Goal: Information Seeking & Learning: Learn about a topic

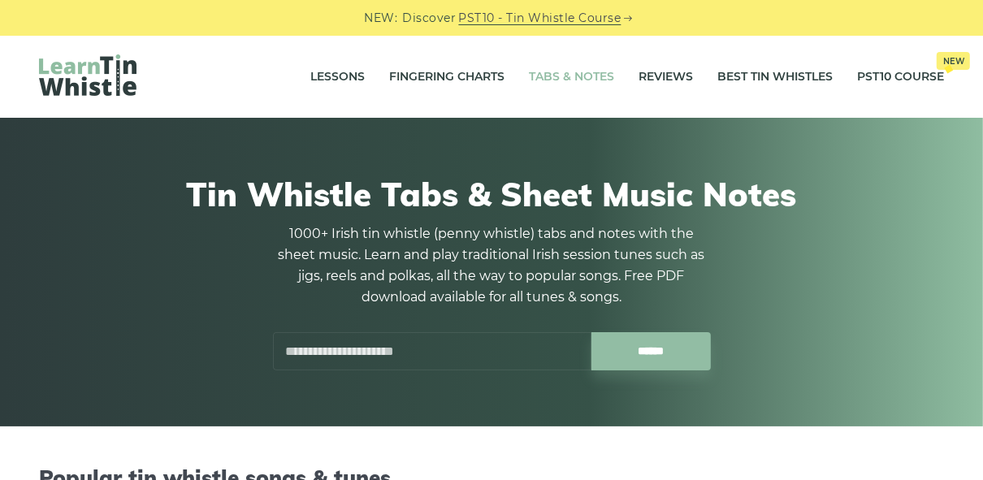
click at [442, 340] on input "text" at bounding box center [432, 351] width 319 height 38
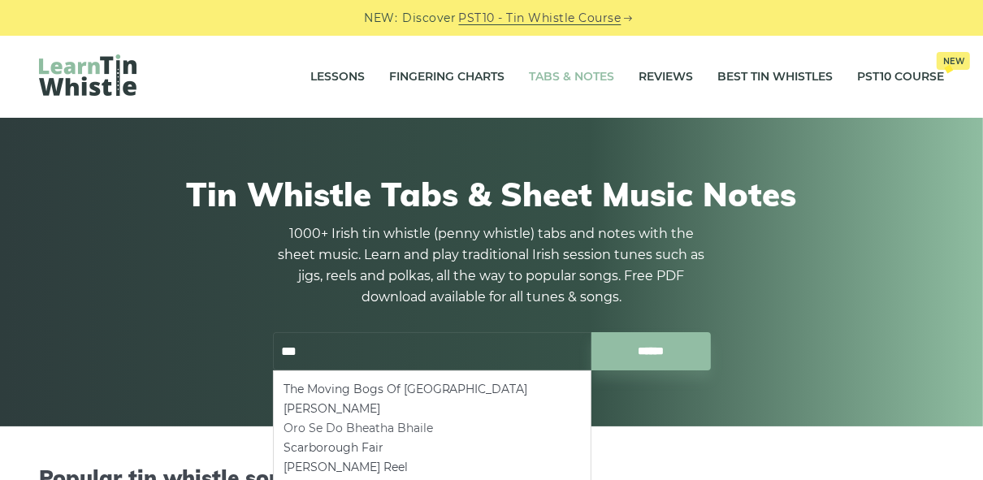
click at [365, 423] on li "Oro Se Do Bheatha Bhaile" at bounding box center [432, 429] width 297 height 20
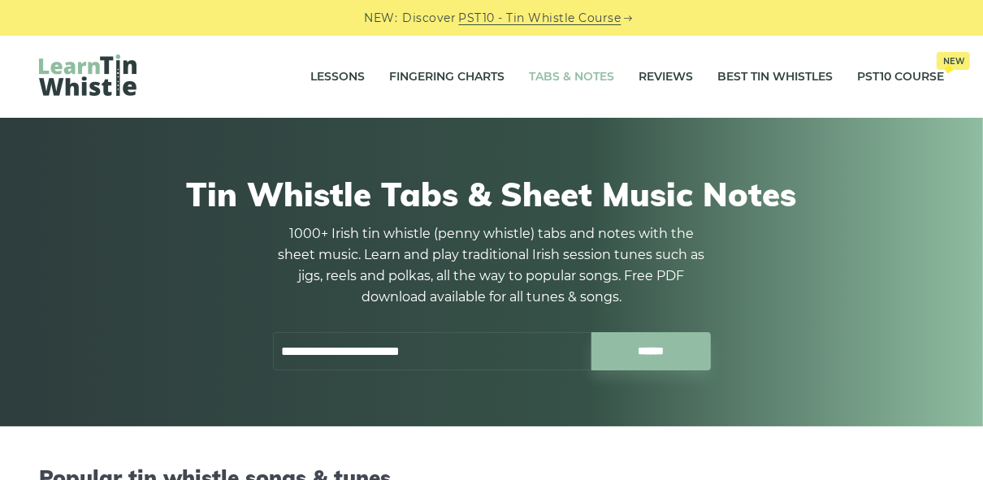
type input "**********"
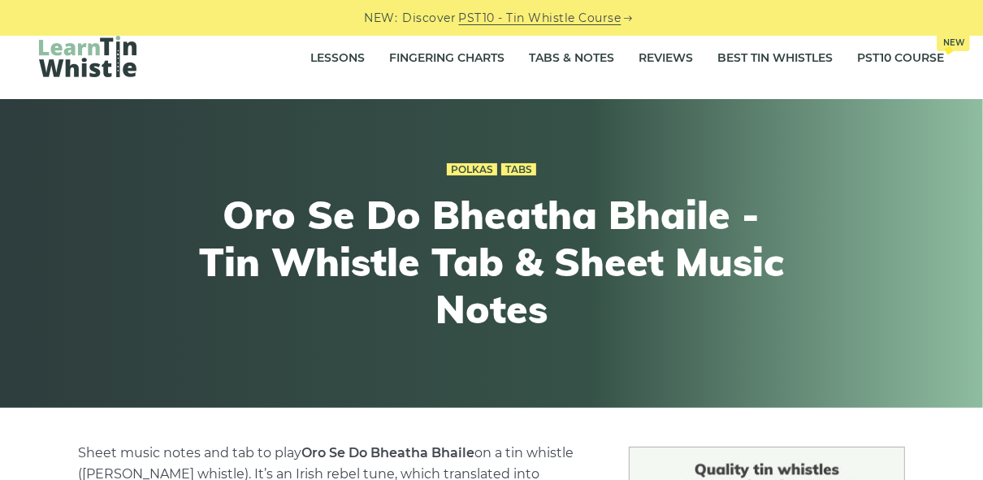
scroll to position [11, 0]
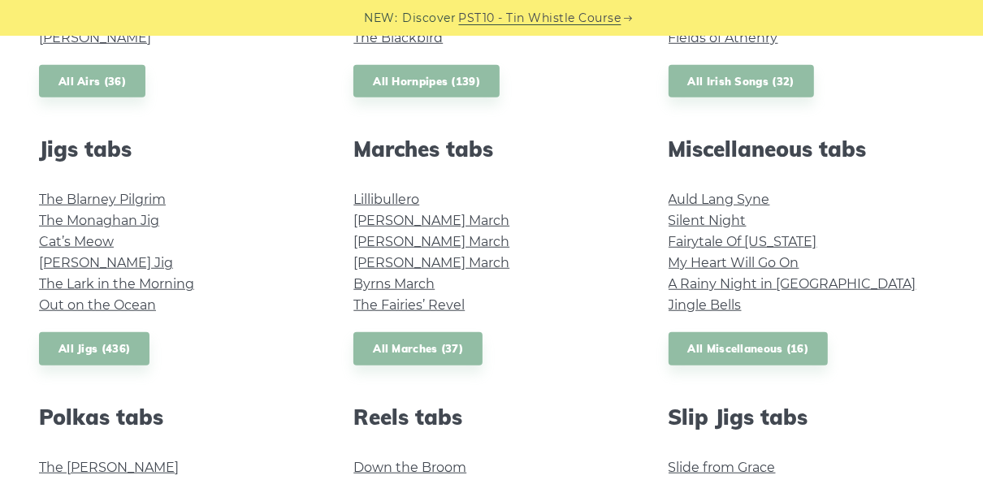
scroll to position [845, 0]
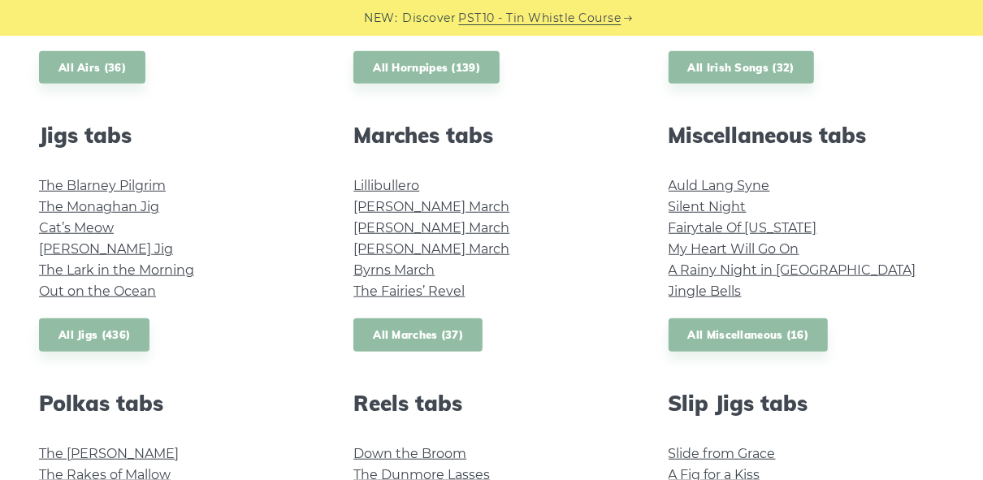
click at [401, 330] on link "All Marches (37)" at bounding box center [418, 335] width 129 height 33
click at [432, 209] on link "O’Sullivan’s March" at bounding box center [432, 206] width 156 height 15
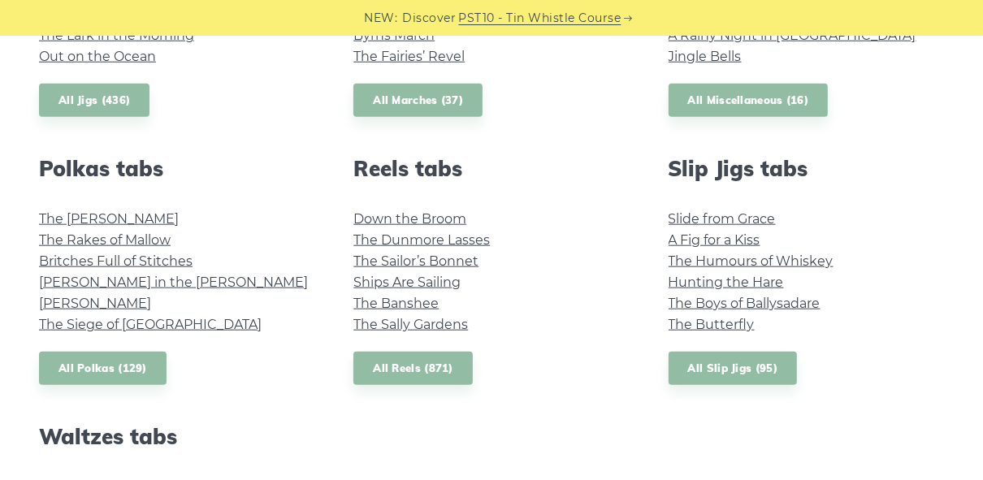
scroll to position [1083, 0]
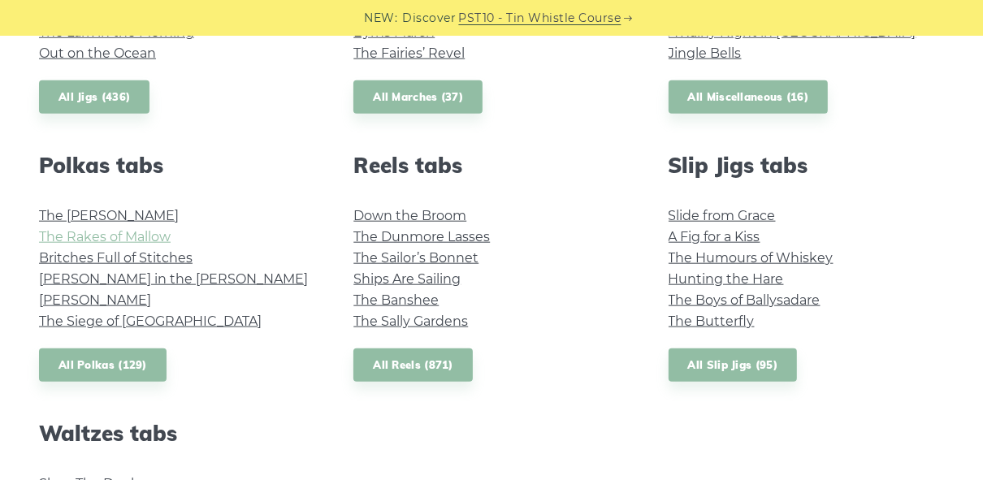
click at [102, 239] on link "The Rakes of Mallow" at bounding box center [105, 236] width 132 height 15
click at [163, 281] on link "Maggie in the Woods" at bounding box center [173, 278] width 269 height 15
click at [85, 320] on link "The Siege of Ennis" at bounding box center [150, 321] width 223 height 15
click at [105, 262] on link "Britches Full of Stitches" at bounding box center [116, 257] width 154 height 15
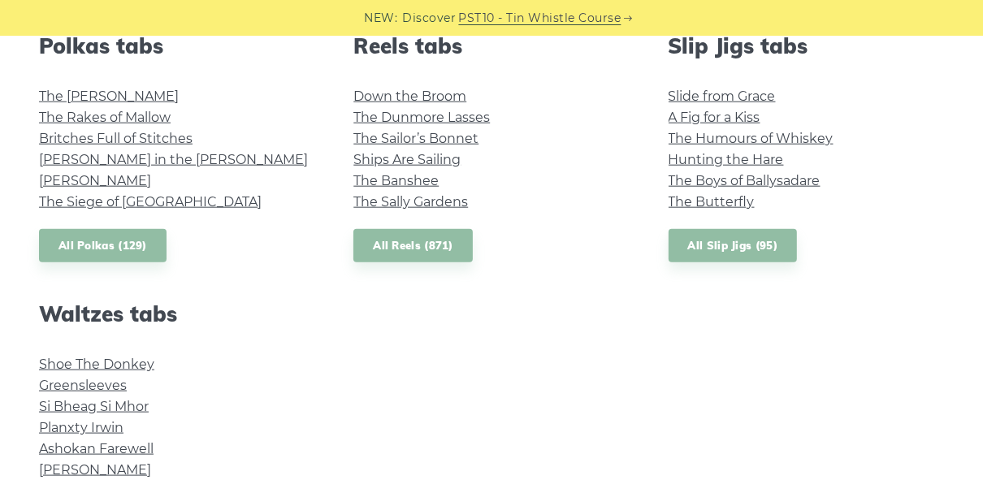
scroll to position [1191, 0]
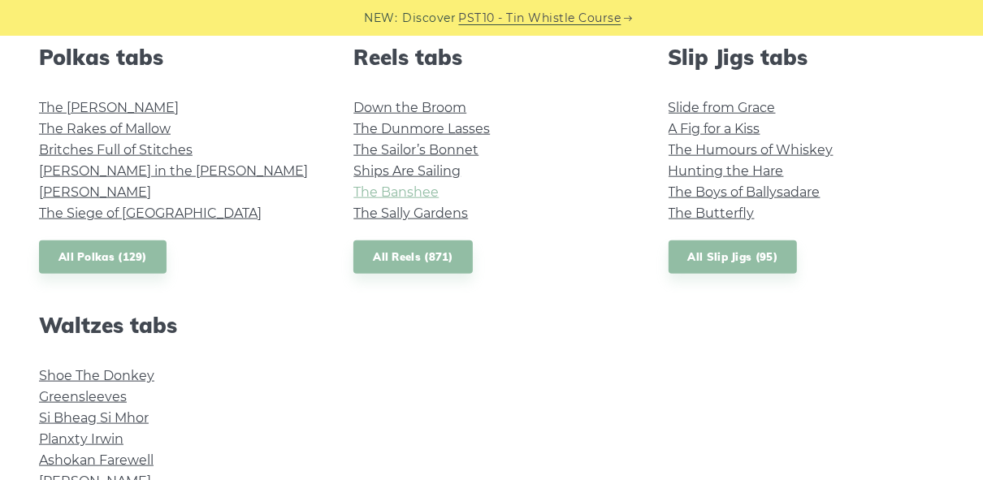
click at [407, 196] on link "The Banshee" at bounding box center [396, 191] width 85 height 15
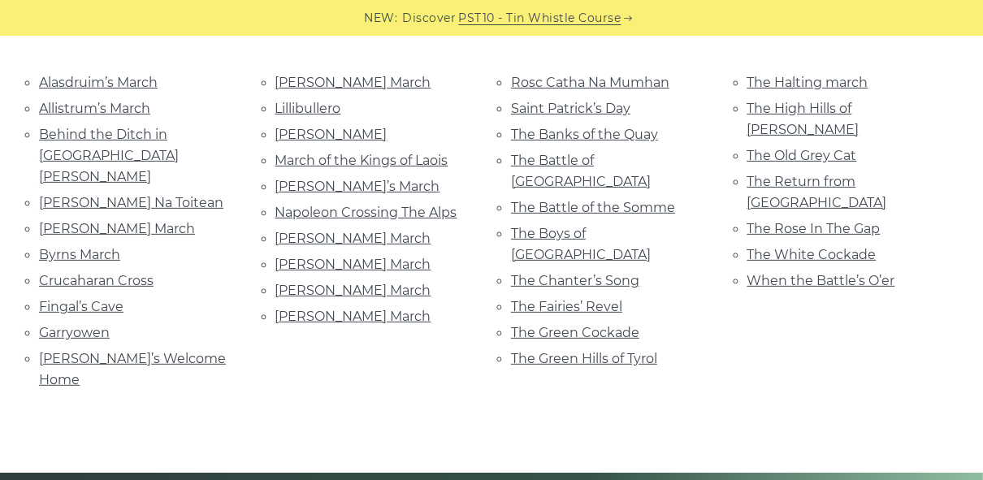
scroll to position [390, 0]
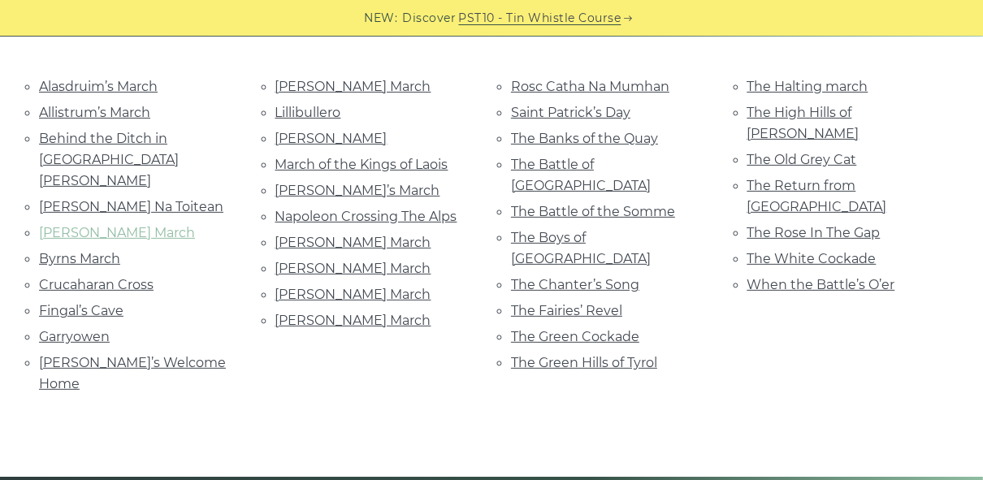
click at [154, 225] on link "[PERSON_NAME] March" at bounding box center [117, 232] width 156 height 15
click at [350, 89] on link "Leslie’s March" at bounding box center [353, 86] width 156 height 15
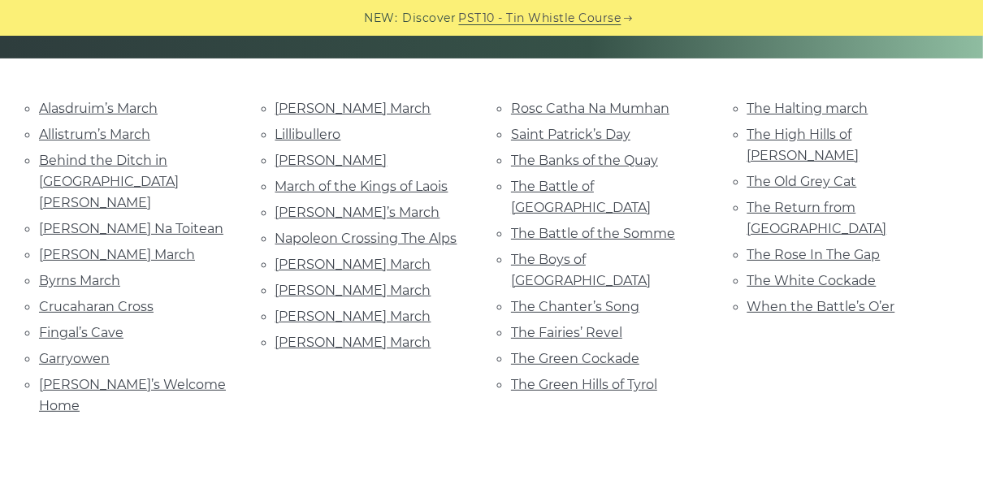
scroll to position [358, 0]
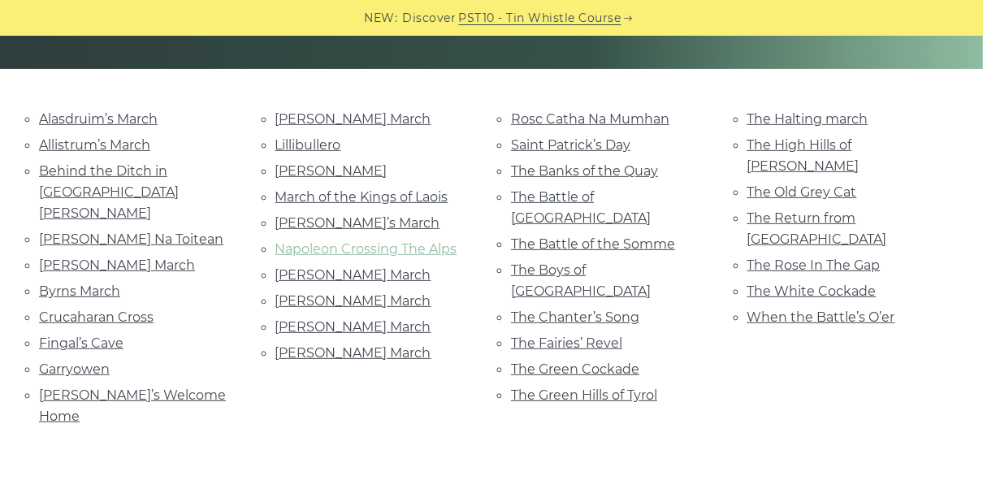
click at [432, 247] on link "Napoleon Crossing The Alps" at bounding box center [366, 248] width 182 height 15
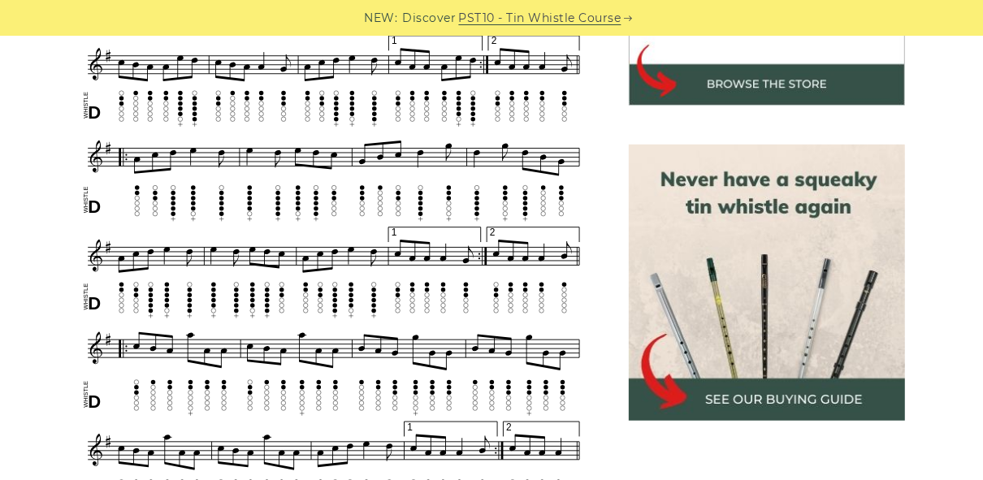
scroll to position [617, 0]
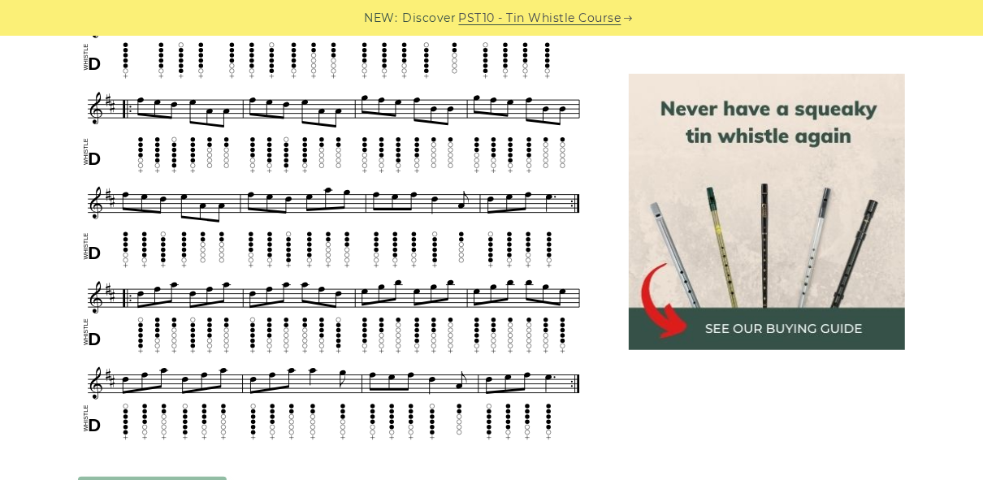
scroll to position [704, 0]
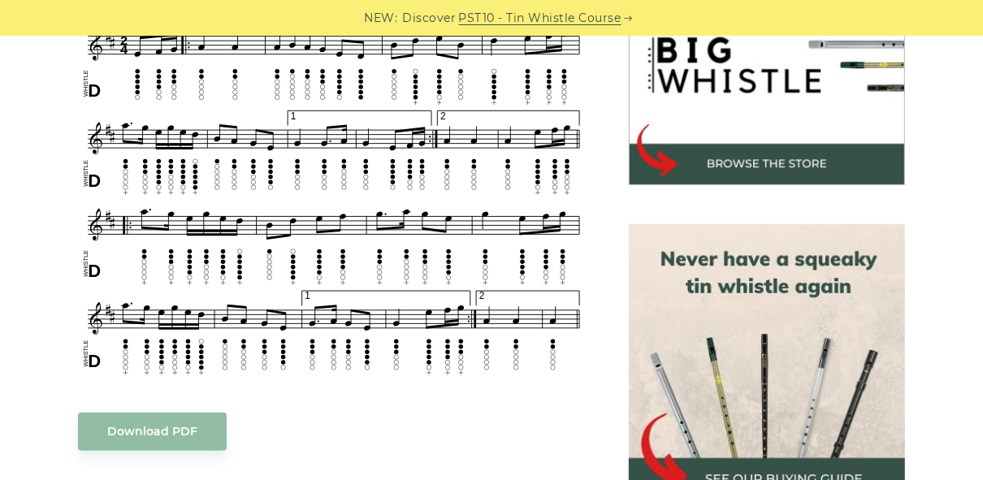
scroll to position [552, 0]
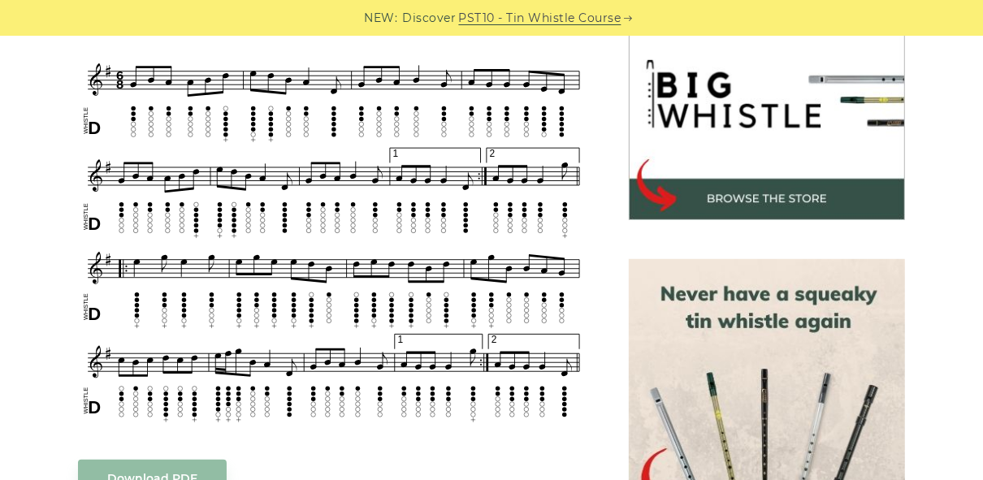
scroll to position [509, 0]
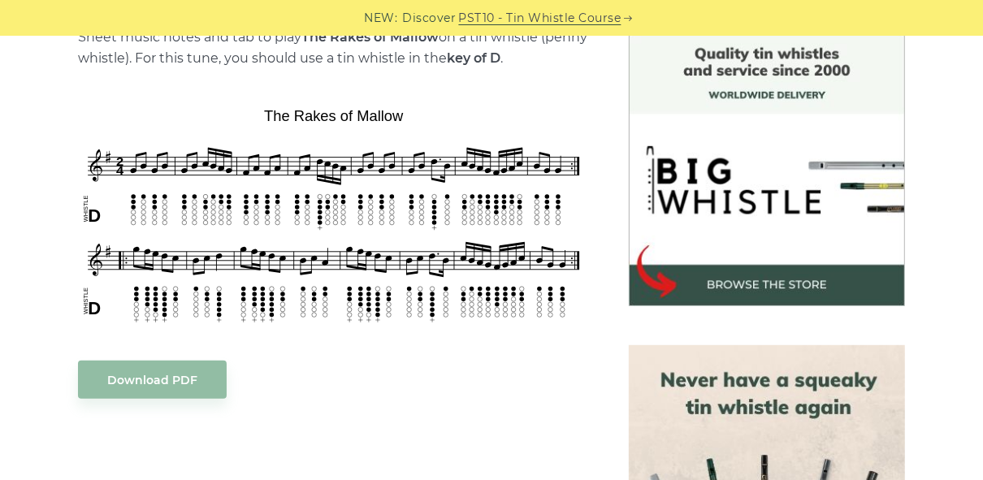
scroll to position [433, 0]
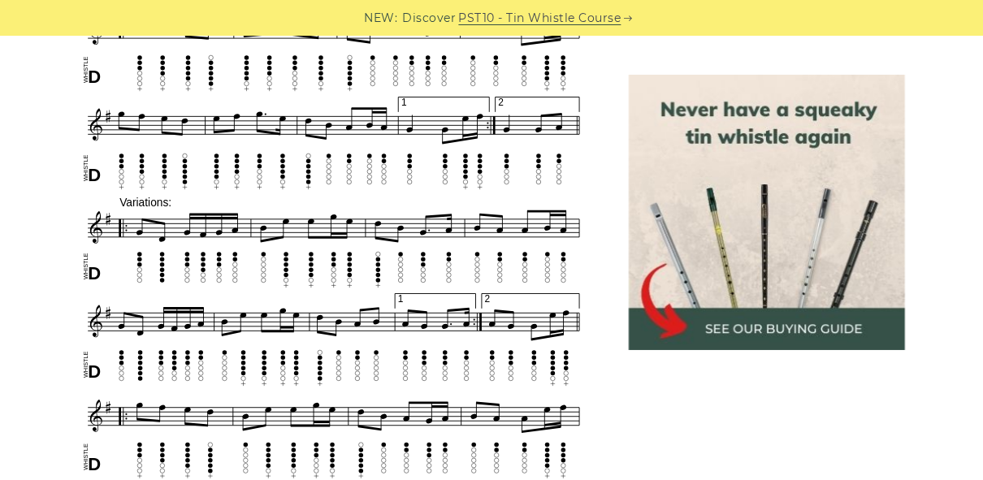
scroll to position [856, 0]
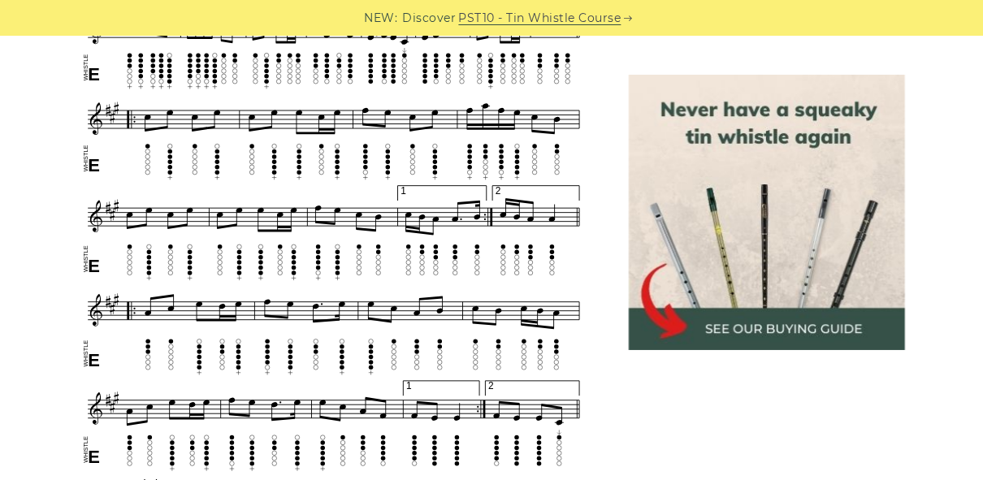
scroll to position [978, 0]
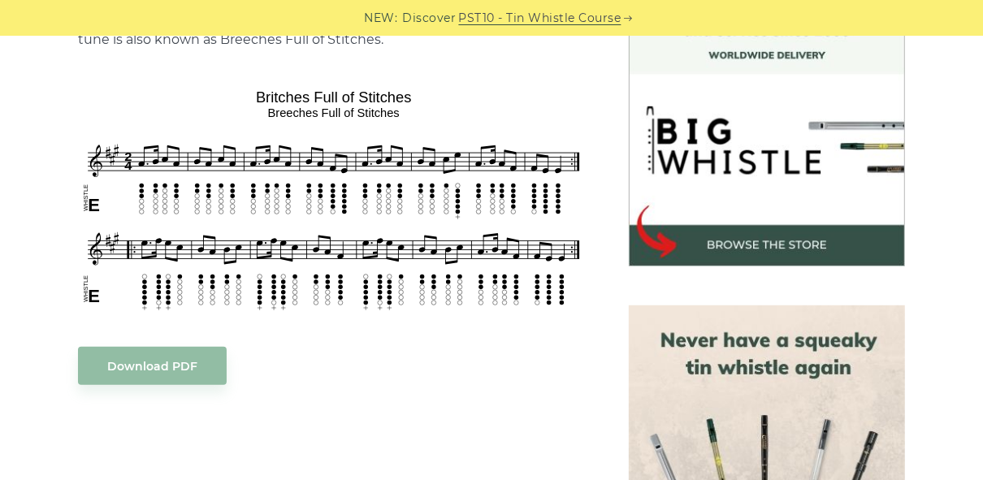
scroll to position [476, 0]
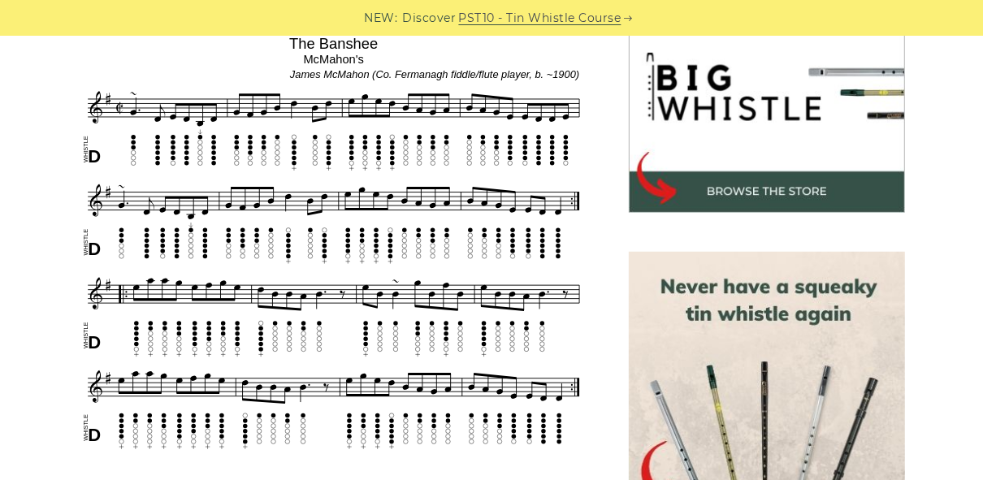
scroll to position [531, 0]
